Goal: Task Accomplishment & Management: Manage account settings

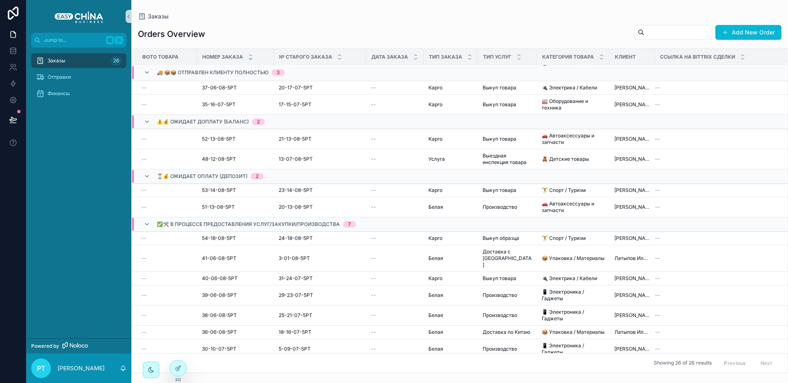
scroll to position [3, 0]
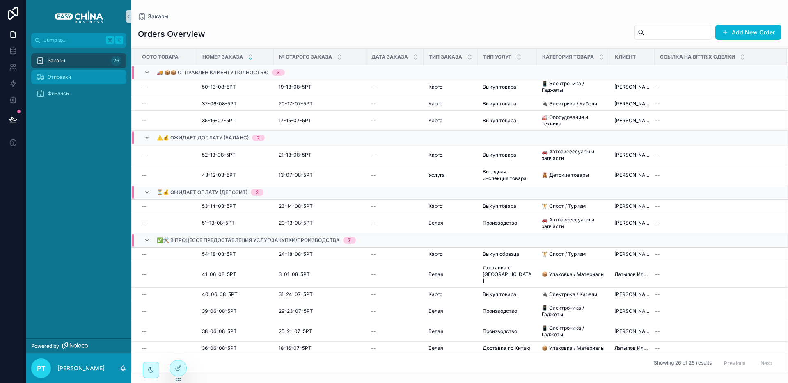
click at [73, 81] on div "Отправки" at bounding box center [78, 77] width 85 height 13
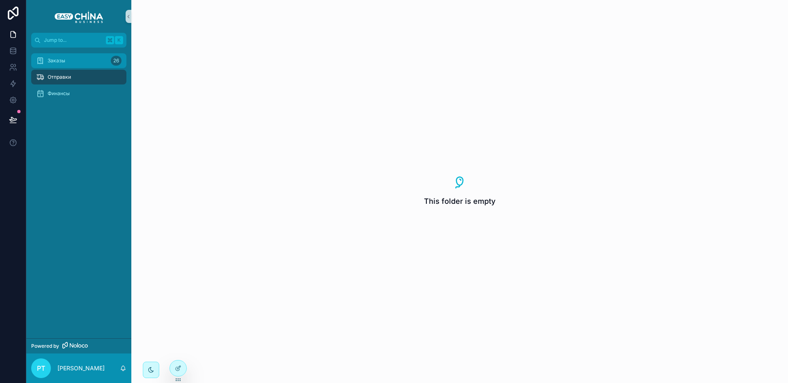
click at [77, 62] on div "Заказы 26" at bounding box center [78, 60] width 85 height 13
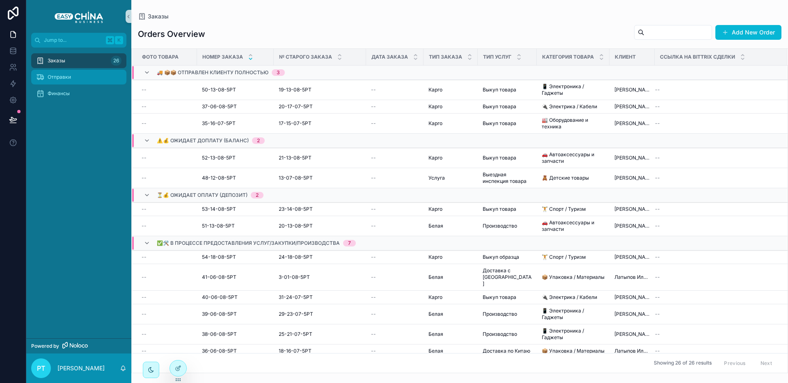
click at [77, 82] on div "Отправки" at bounding box center [78, 77] width 85 height 13
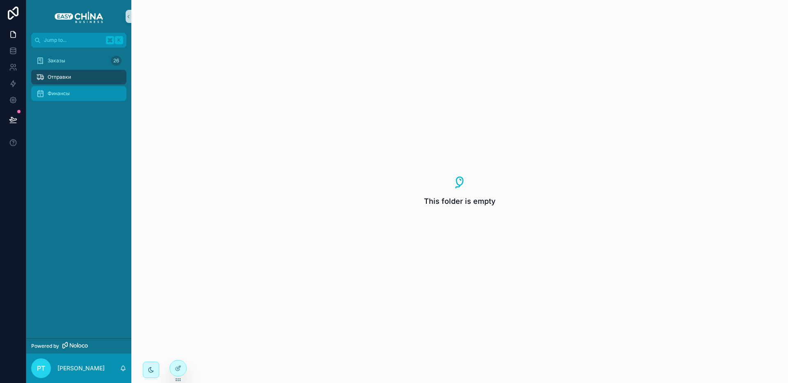
click at [71, 93] on div "Финансы" at bounding box center [78, 93] width 85 height 13
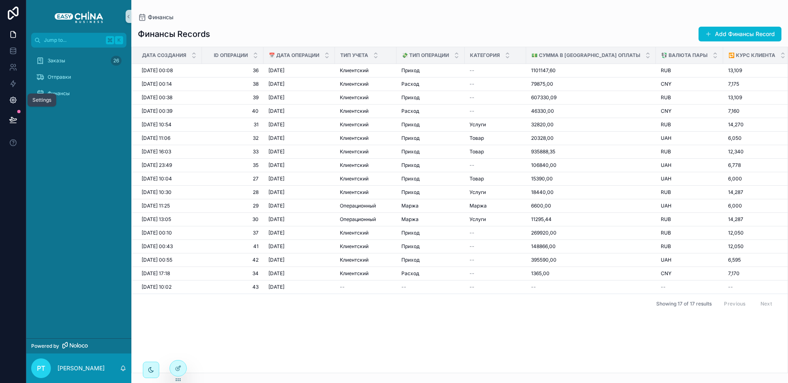
click at [14, 105] on link at bounding box center [13, 100] width 26 height 16
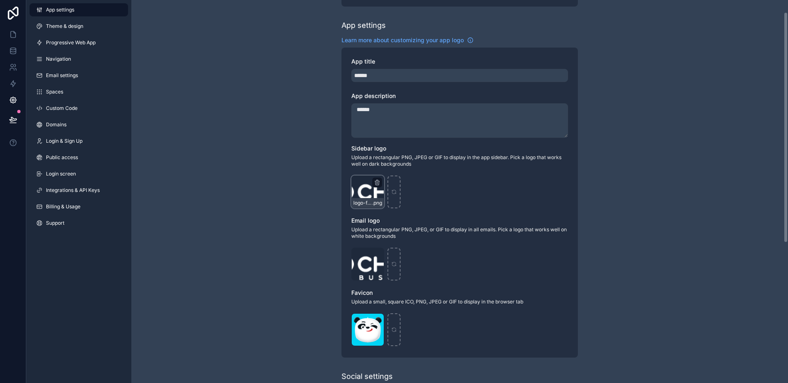
scroll to position [143, 0]
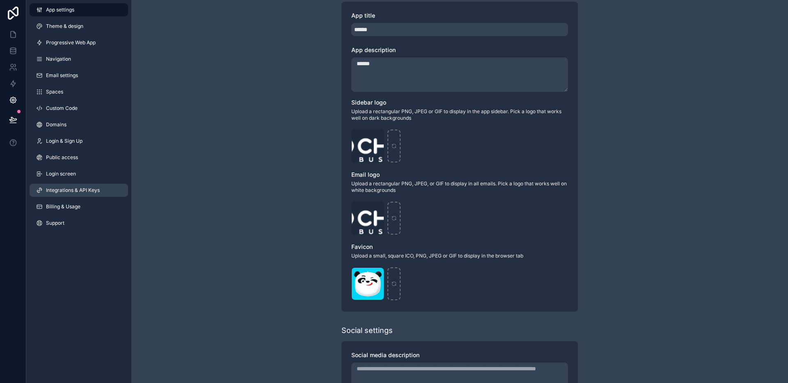
click at [69, 187] on span "Integrations & API Keys" at bounding box center [73, 190] width 54 height 7
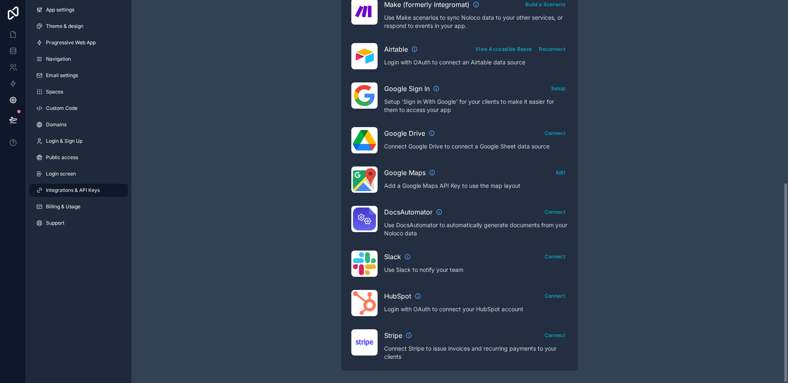
scroll to position [348, 0]
